Goal: Task Accomplishment & Management: Use online tool/utility

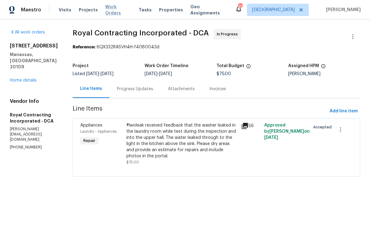
click at [120, 10] on span "Work Orders" at bounding box center [118, 10] width 26 height 12
copy h2 "[STREET_ADDRESS]"
drag, startPoint x: 60, startPoint y: 47, endPoint x: 9, endPoint y: 46, distance: 51.3
click at [9, 46] on div "All work orders [GEOGRAPHIC_DATA] [GEOGRAPHIC_DATA], [GEOGRAPHIC_DATA] 20109 Ho…" at bounding box center [185, 106] width 370 height 174
click at [120, 11] on span "Work Orders" at bounding box center [118, 10] width 26 height 12
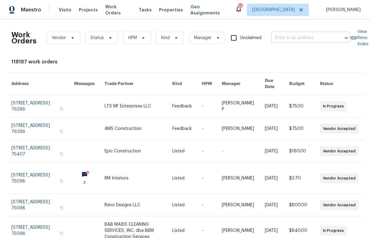
click at [288, 37] on input "text" at bounding box center [301, 38] width 61 height 10
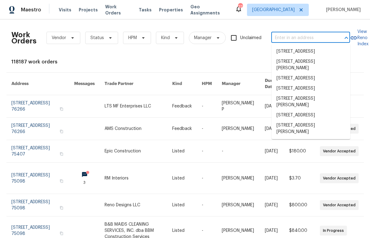
paste input "[STREET_ADDRESS]"
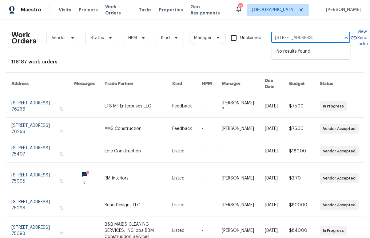
type input "[STREET_ADDRESS]"
click at [277, 36] on input "text" at bounding box center [301, 38] width 61 height 10
paste input "[STREET_ADDRESS]"
type input "[STREET_ADDRESS]"
